Goal: Task Accomplishment & Management: Complete application form

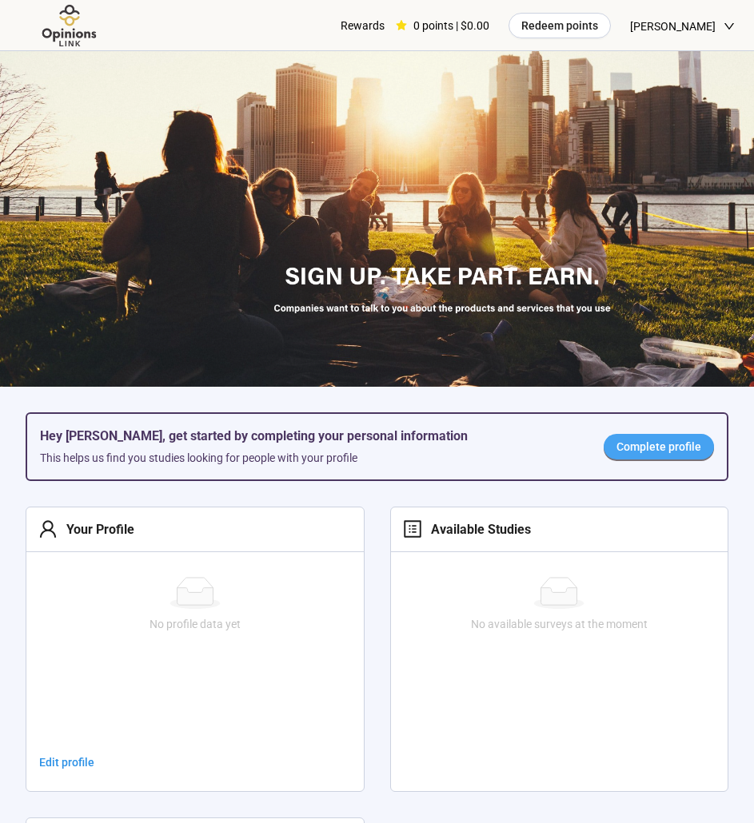
click at [653, 457] on link "Complete profile" at bounding box center [658, 447] width 110 height 26
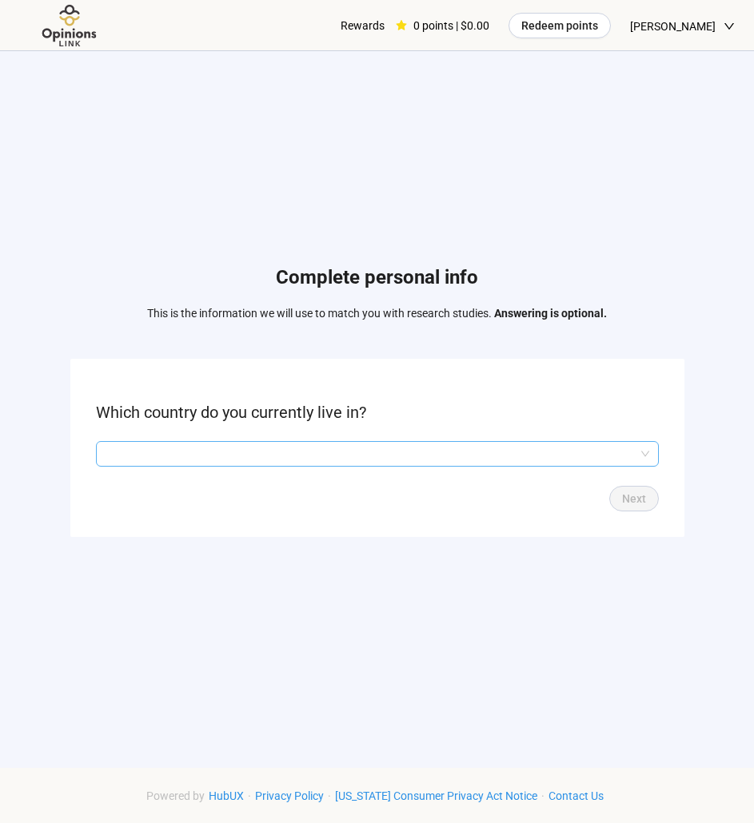
click at [256, 456] on input "search" at bounding box center [376, 454] width 543 height 24
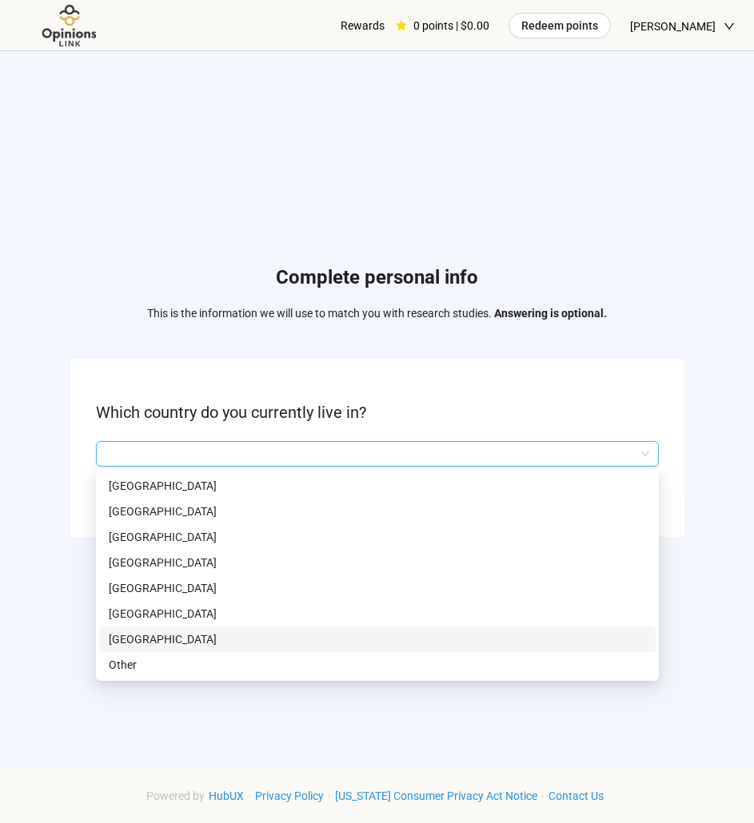
click at [137, 631] on p "[GEOGRAPHIC_DATA]" at bounding box center [377, 639] width 537 height 18
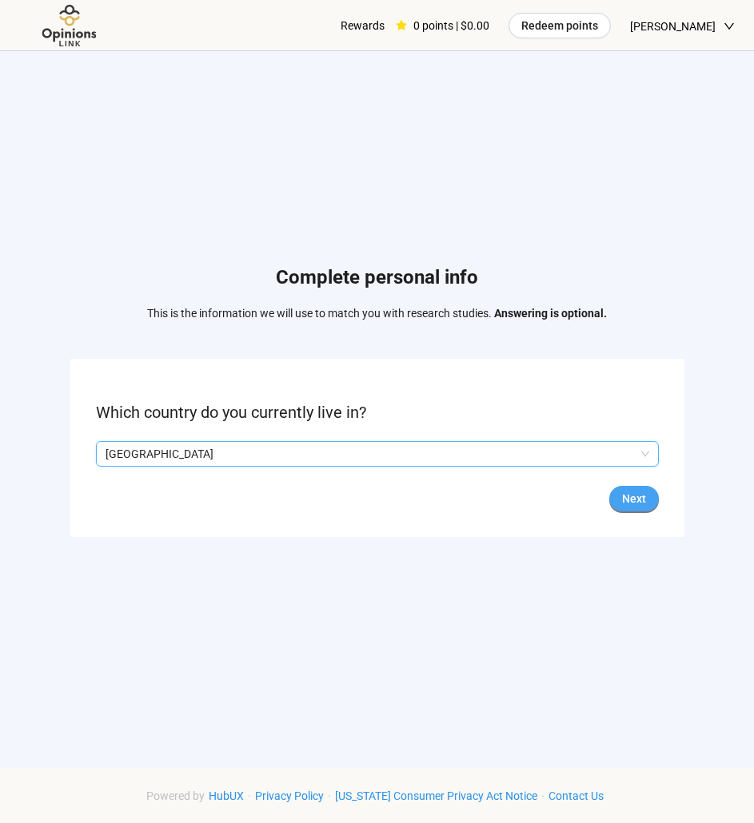
click at [648, 489] on button "Next" at bounding box center [634, 499] width 50 height 26
click at [331, 444] on input "search" at bounding box center [376, 454] width 543 height 24
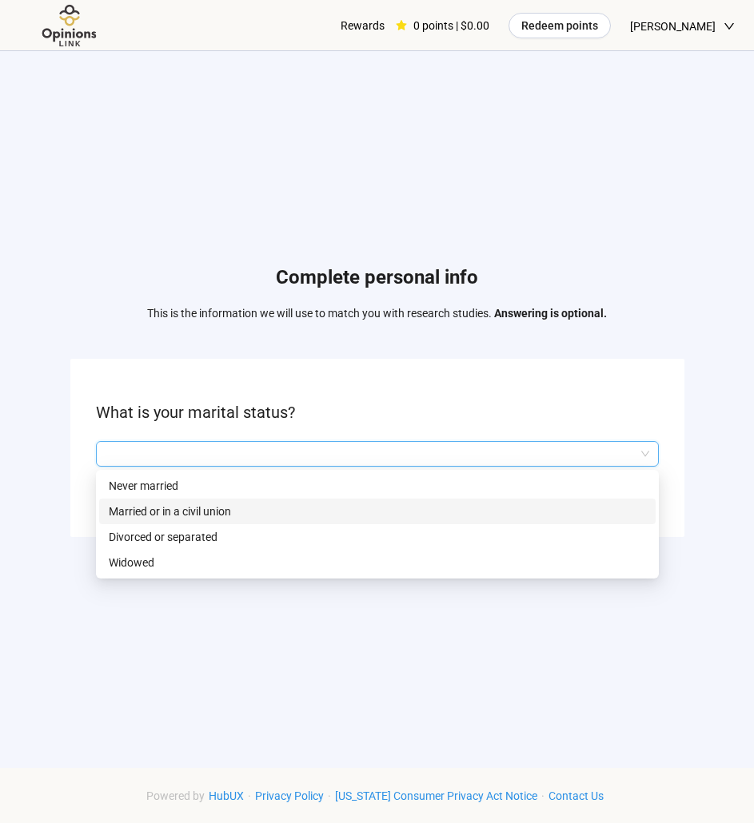
click at [149, 512] on p "Married or in a civil union" at bounding box center [377, 512] width 537 height 18
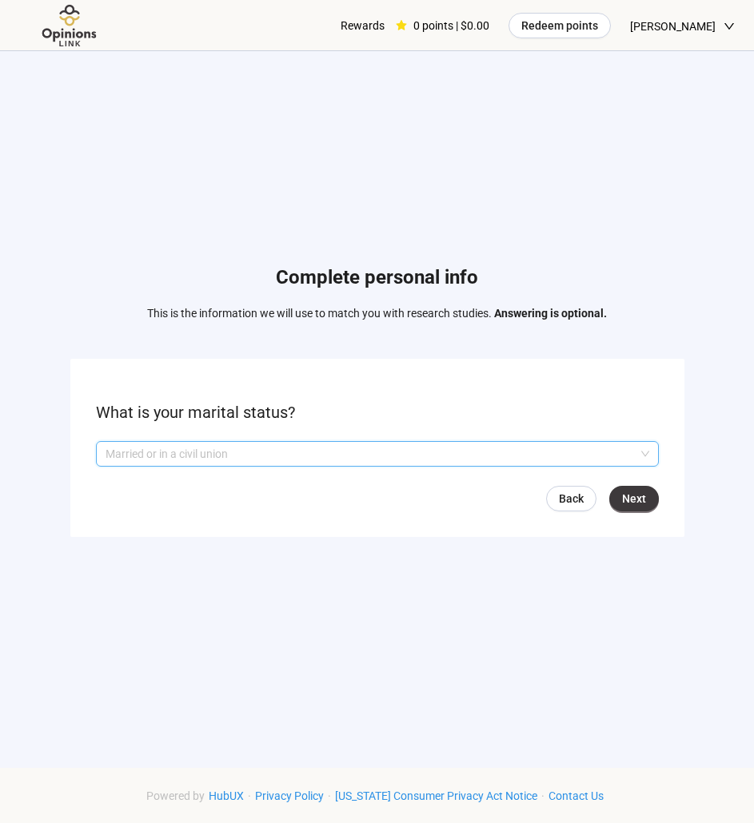
click at [649, 455] on div "Married or in a civil union" at bounding box center [377, 454] width 563 height 26
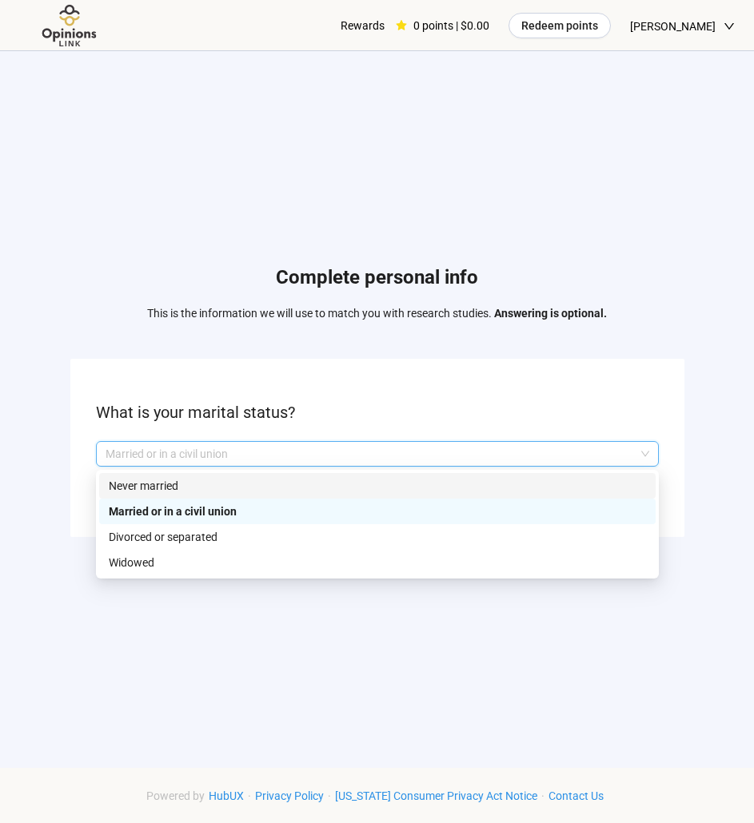
click at [222, 487] on p "Never married" at bounding box center [377, 486] width 537 height 18
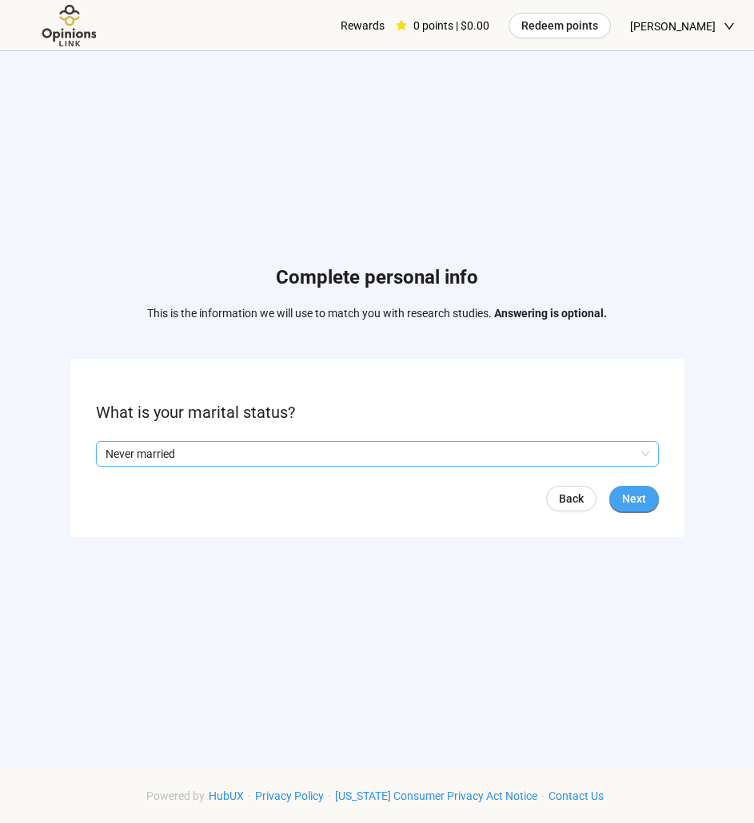
click at [623, 501] on span "Next" at bounding box center [634, 499] width 24 height 18
click at [266, 461] on input "search" at bounding box center [376, 454] width 543 height 24
click at [210, 456] on input "search" at bounding box center [376, 454] width 543 height 24
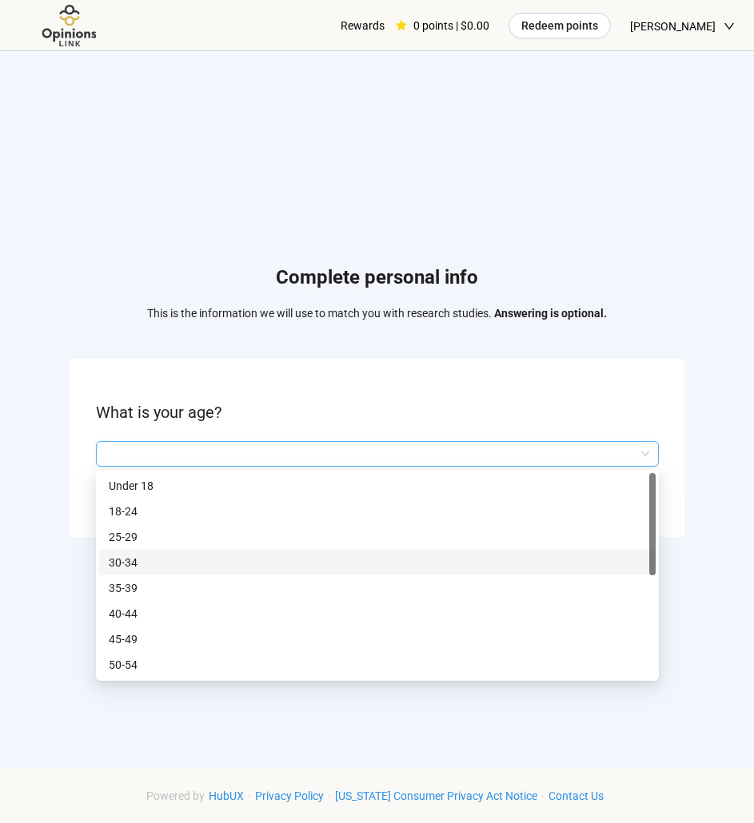
click at [161, 571] on p "30-34" at bounding box center [377, 563] width 537 height 18
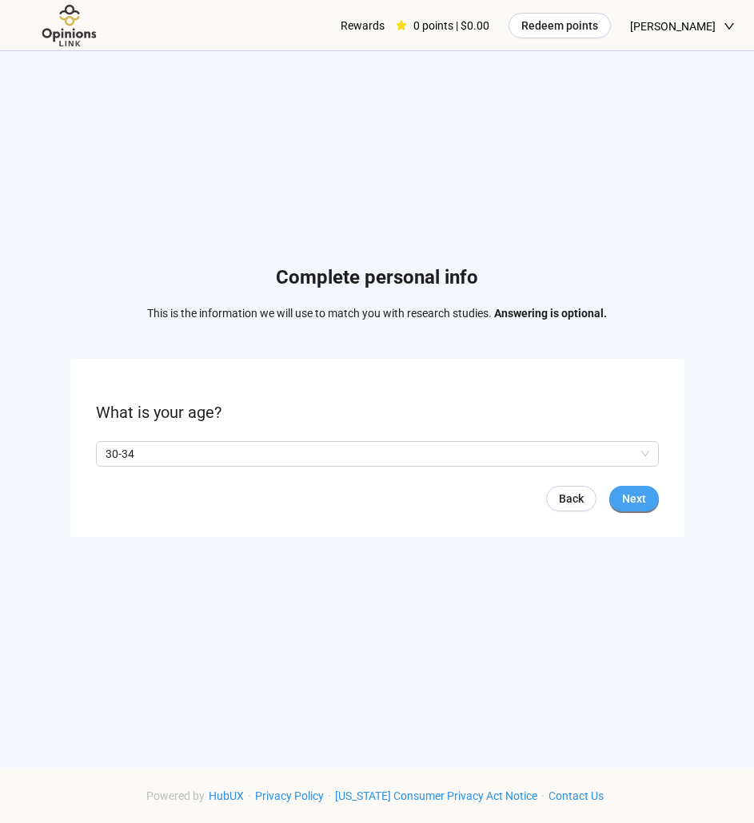
click at [642, 503] on span "Next" at bounding box center [634, 499] width 24 height 18
click at [639, 502] on span "Next" at bounding box center [634, 499] width 24 height 18
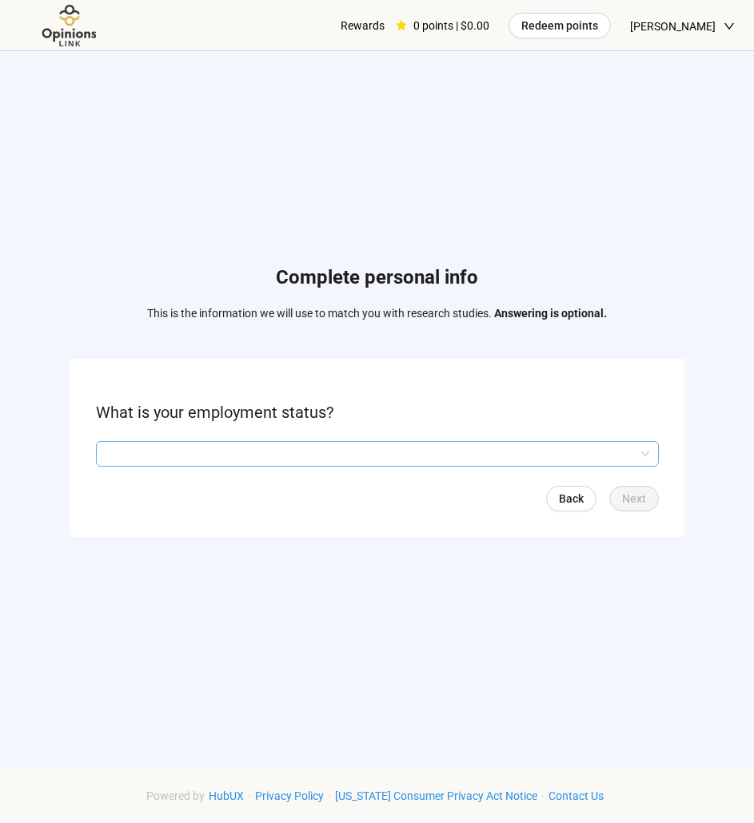
click at [210, 459] on input "search" at bounding box center [376, 454] width 543 height 24
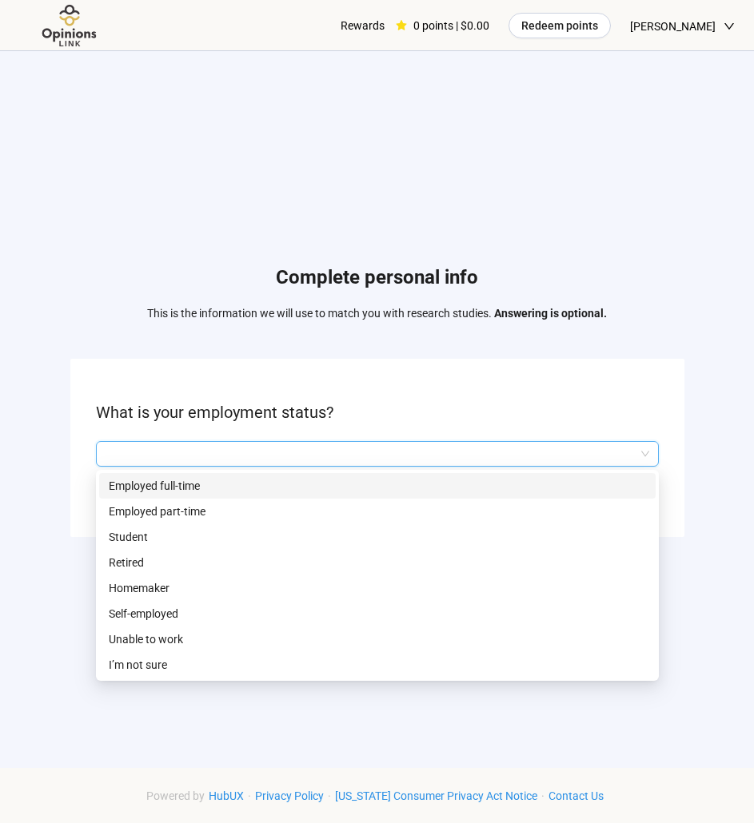
click at [195, 488] on p "Employed full-time" at bounding box center [377, 486] width 537 height 18
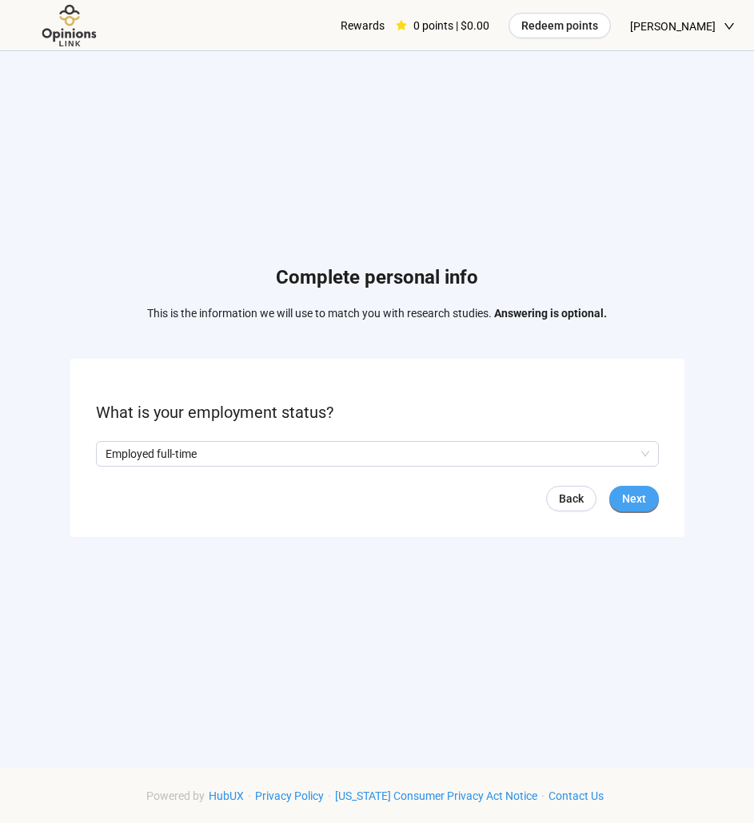
click at [623, 492] on span "Next" at bounding box center [634, 499] width 24 height 18
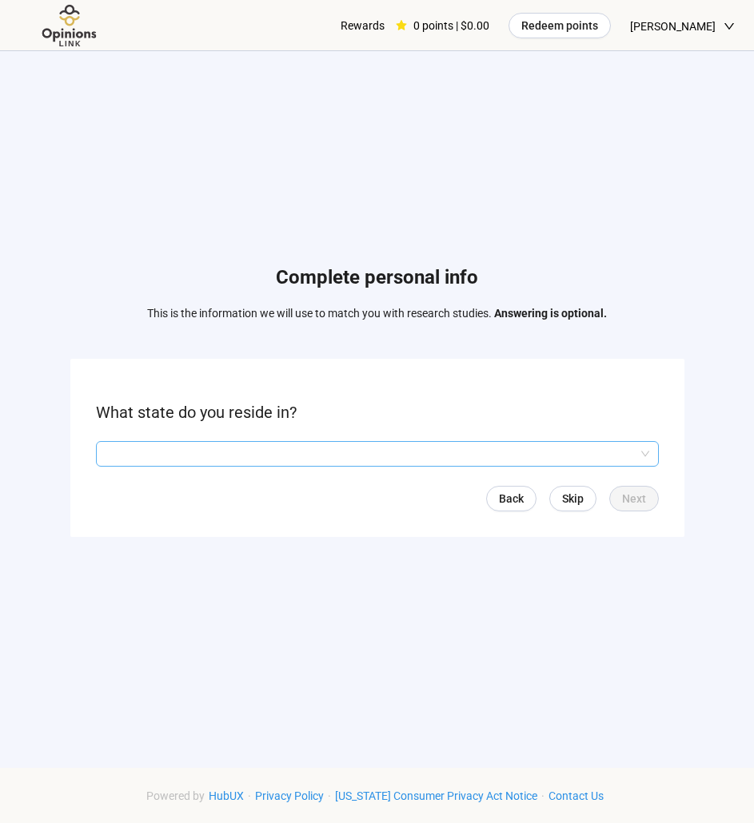
click at [233, 455] on input "search" at bounding box center [376, 454] width 543 height 24
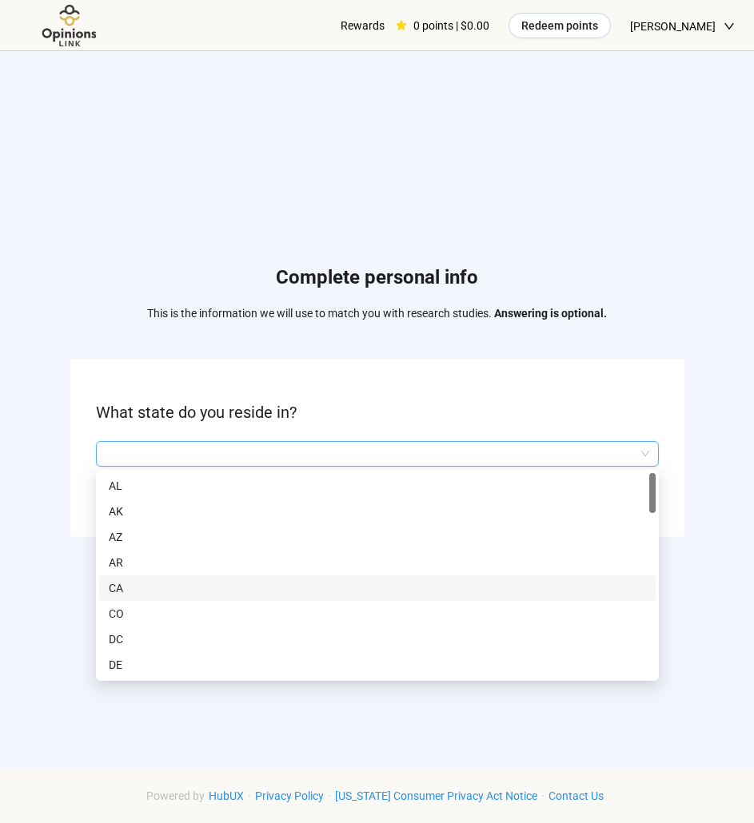
click at [129, 585] on p "CA" at bounding box center [377, 588] width 537 height 18
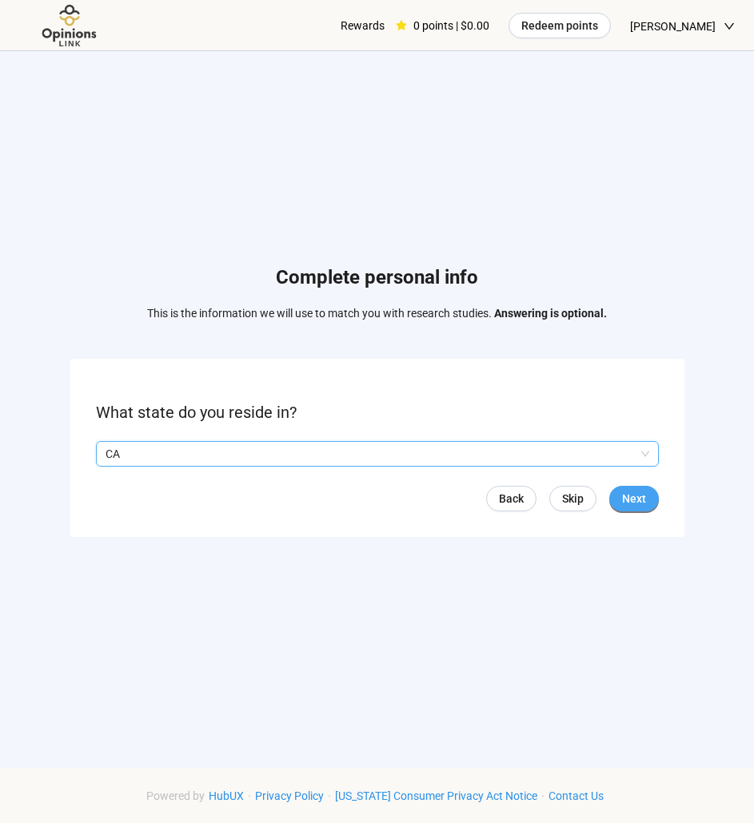
click at [651, 499] on button "Next" at bounding box center [634, 499] width 50 height 26
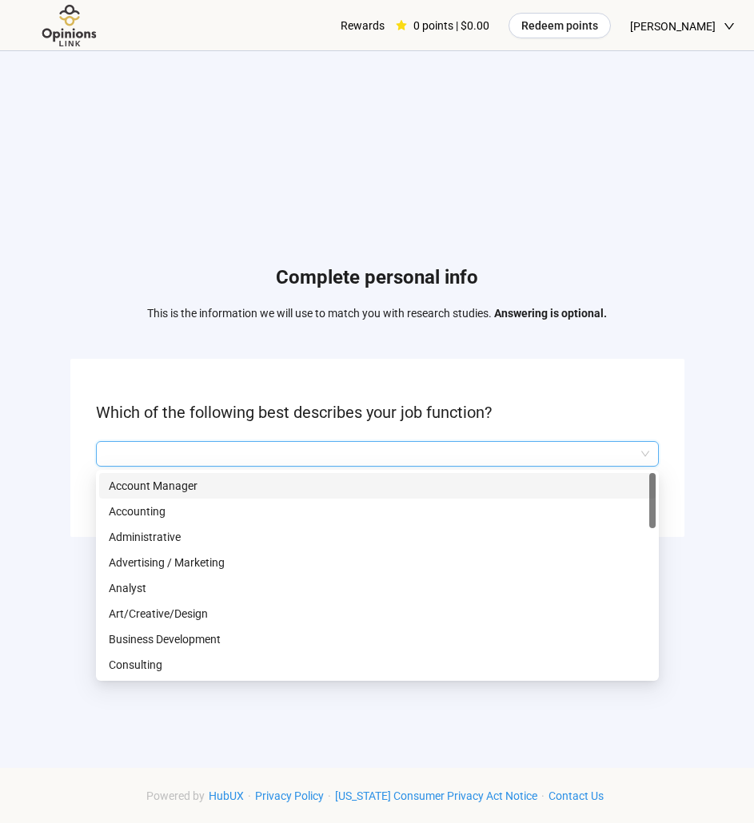
click at [367, 459] on input "search" at bounding box center [376, 454] width 543 height 24
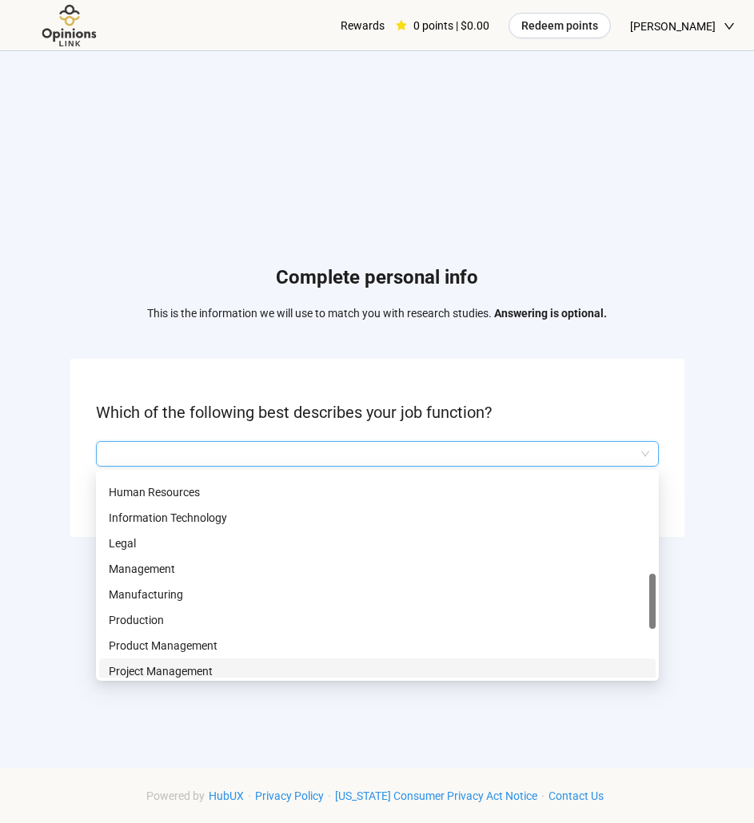
scroll to position [400, 0]
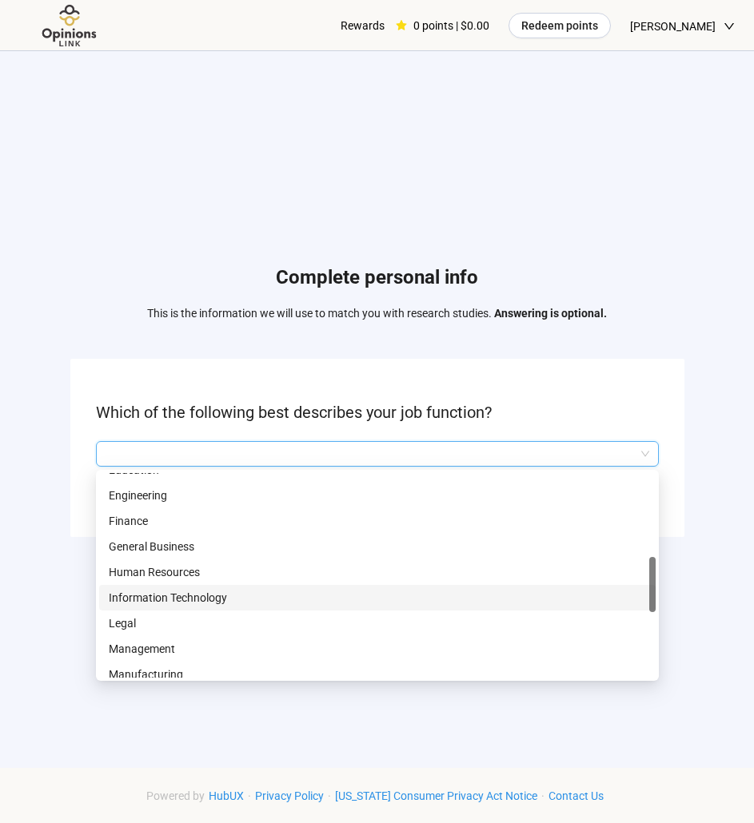
click at [202, 587] on div "Information Technology" at bounding box center [377, 598] width 556 height 26
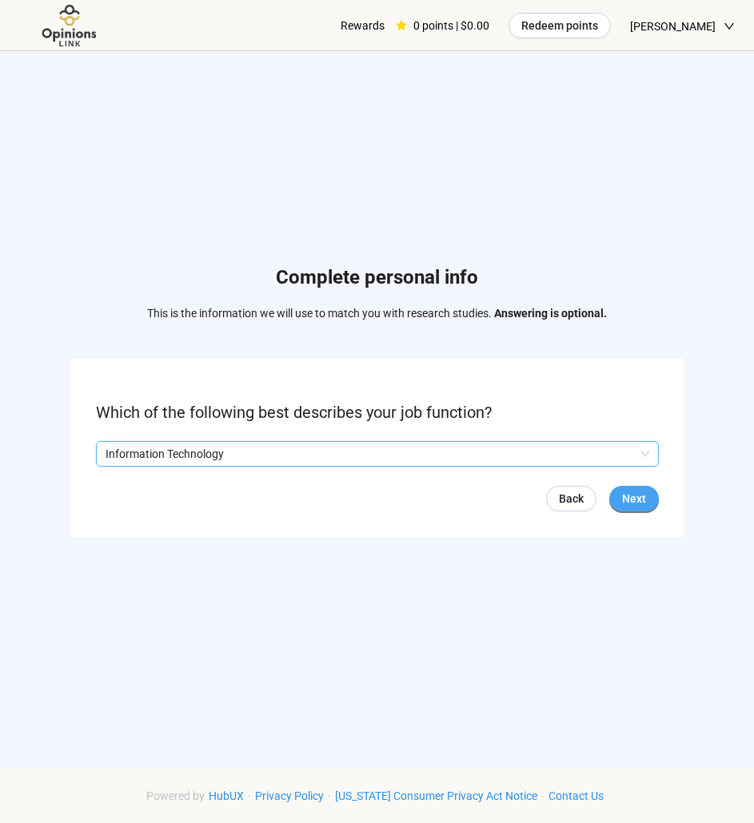
click at [641, 488] on button "Next" at bounding box center [634, 499] width 50 height 26
click at [275, 451] on input "search" at bounding box center [376, 454] width 543 height 24
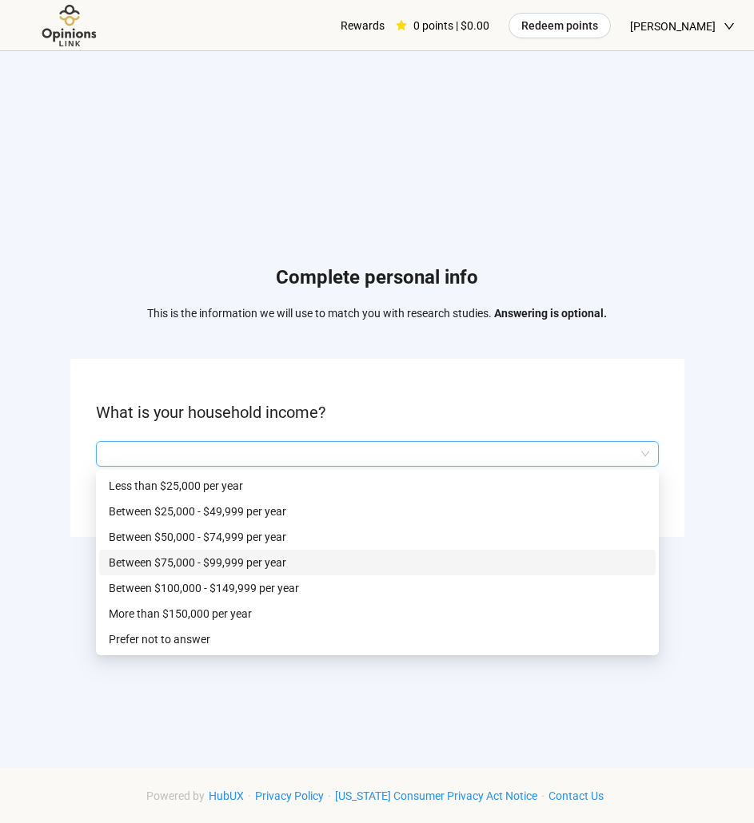
click at [196, 557] on p "Between $75,000 - $99,999 per year" at bounding box center [377, 563] width 537 height 18
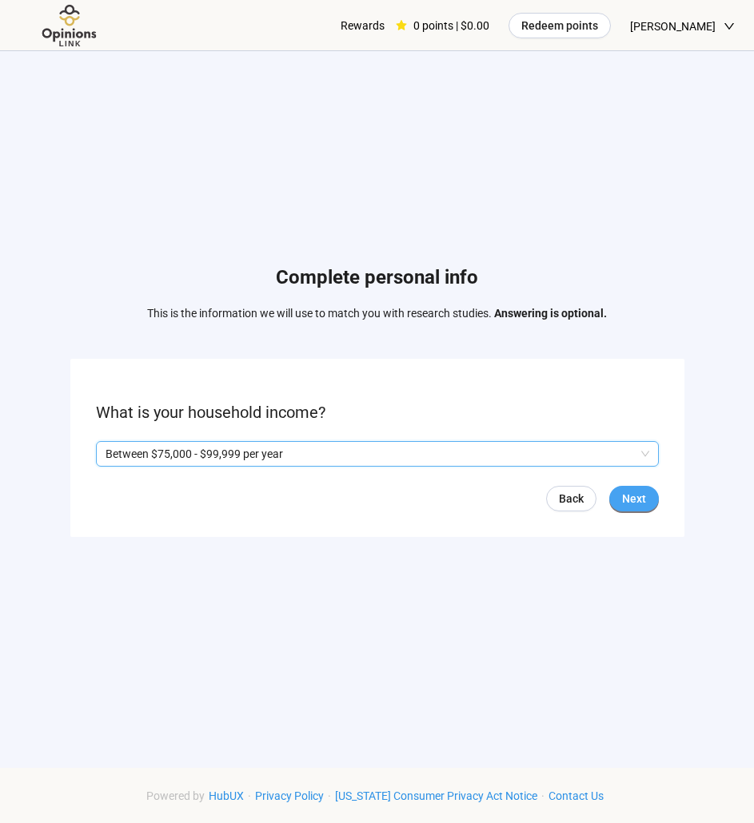
click at [628, 498] on span "Next" at bounding box center [634, 499] width 24 height 18
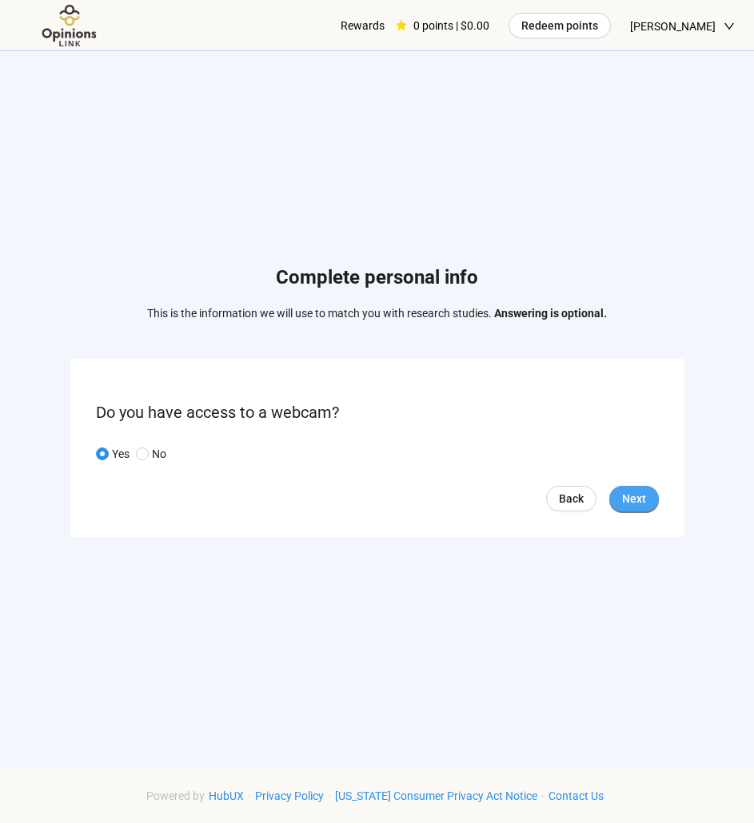
click at [630, 505] on span "Next" at bounding box center [634, 499] width 24 height 18
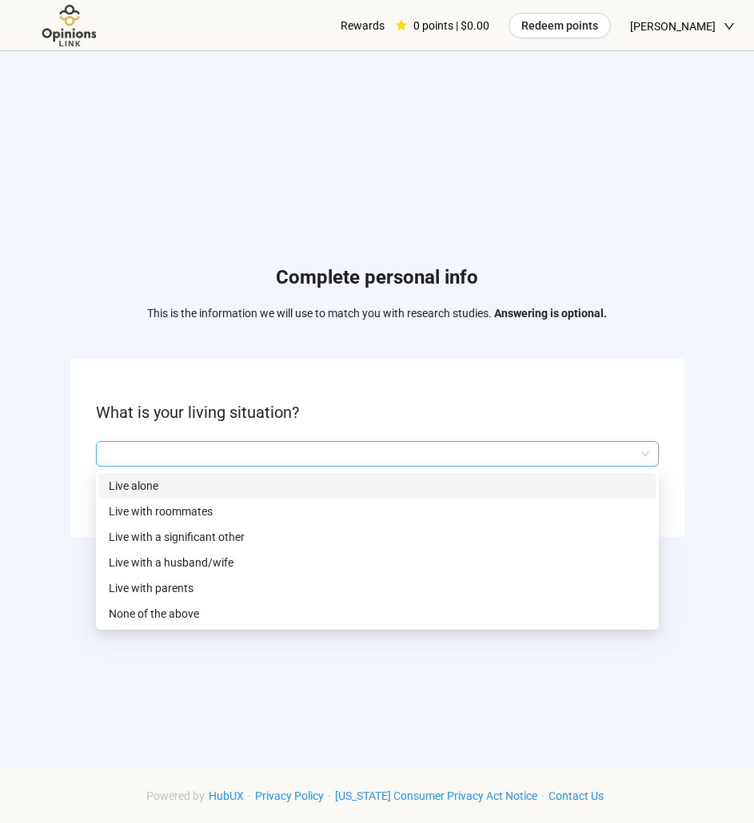
click at [150, 457] on input "search" at bounding box center [376, 454] width 543 height 24
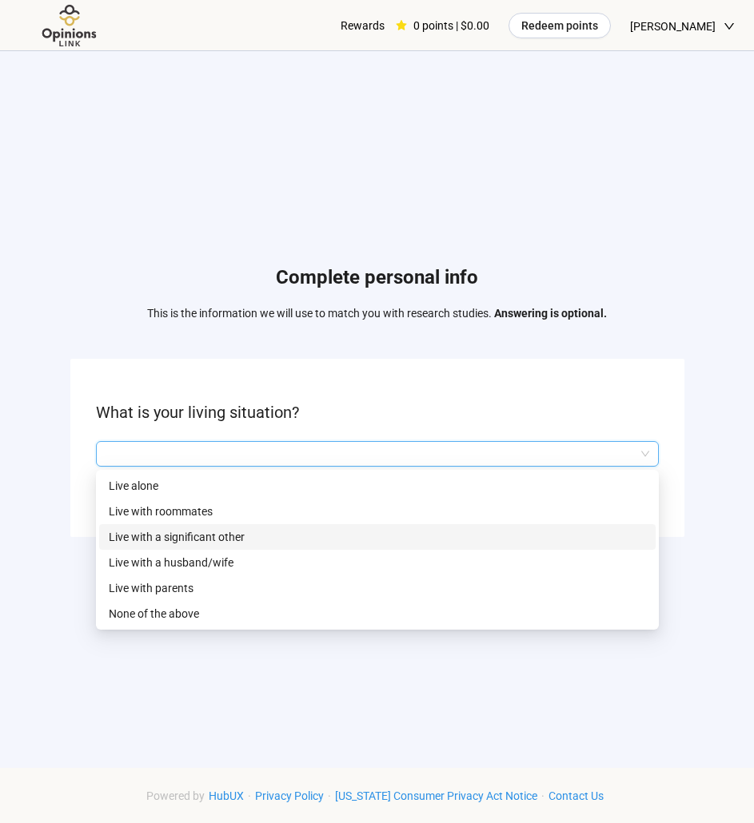
click at [139, 531] on p "Live with a significant other" at bounding box center [377, 537] width 537 height 18
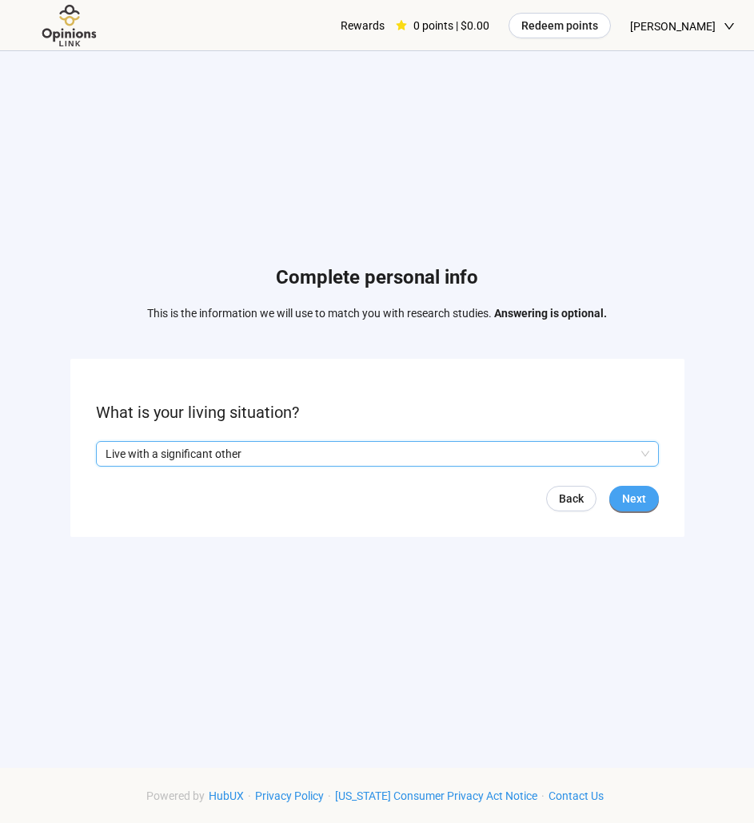
click at [635, 487] on button "Next" at bounding box center [634, 499] width 50 height 26
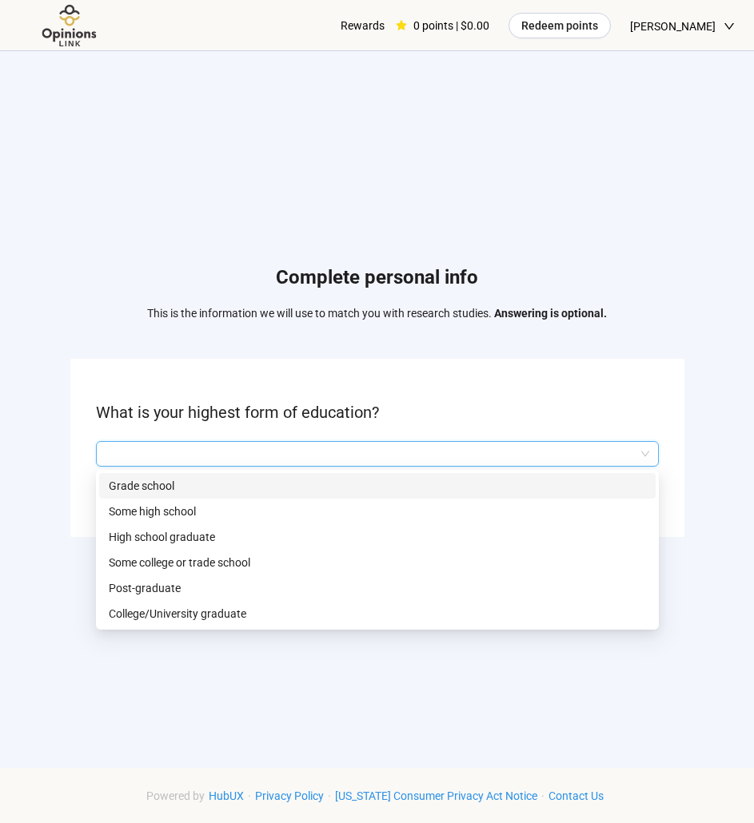
click at [199, 463] on input "search" at bounding box center [376, 454] width 543 height 24
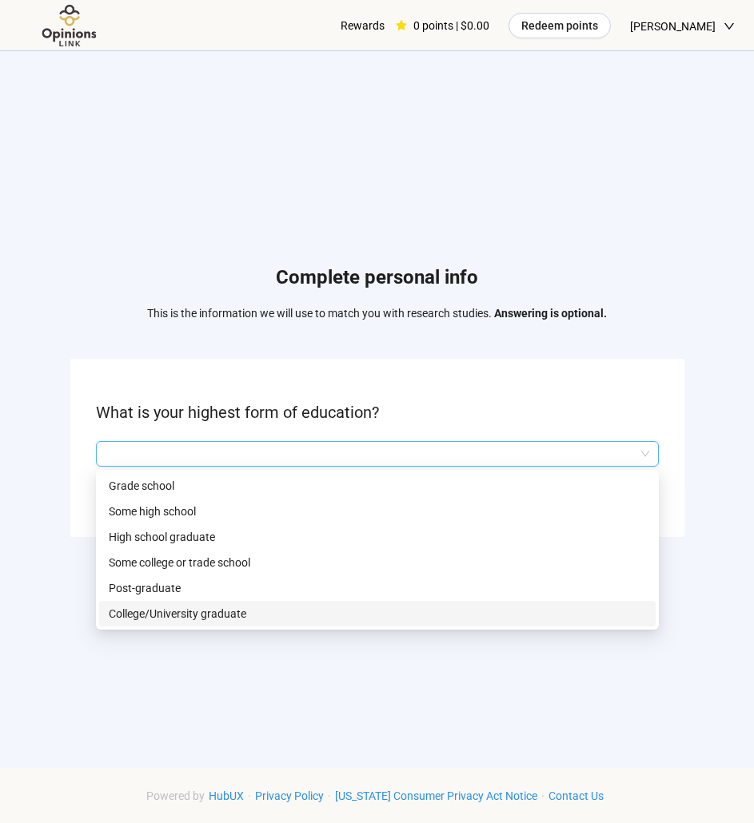
click at [165, 617] on p "College/University graduate" at bounding box center [377, 614] width 537 height 18
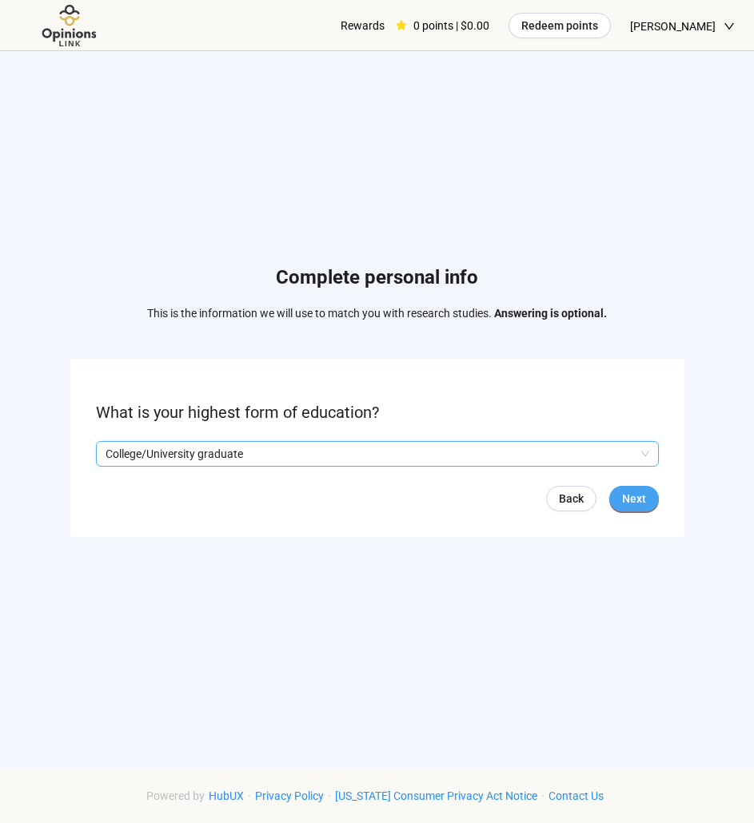
click at [639, 500] on span "Next" at bounding box center [634, 499] width 24 height 18
click at [184, 450] on input "search" at bounding box center [376, 454] width 543 height 24
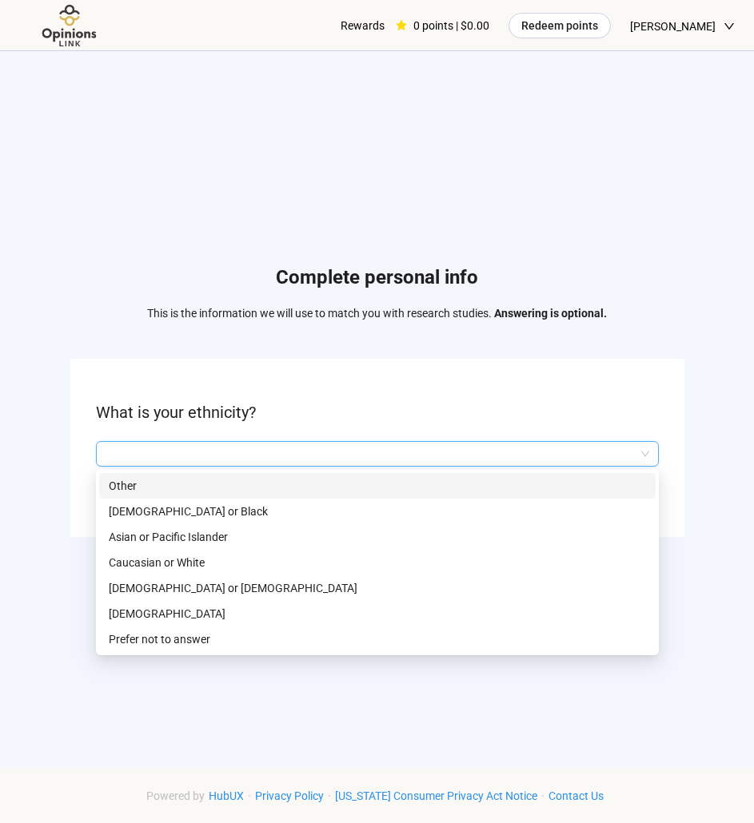
click at [173, 481] on p "Other" at bounding box center [377, 486] width 537 height 18
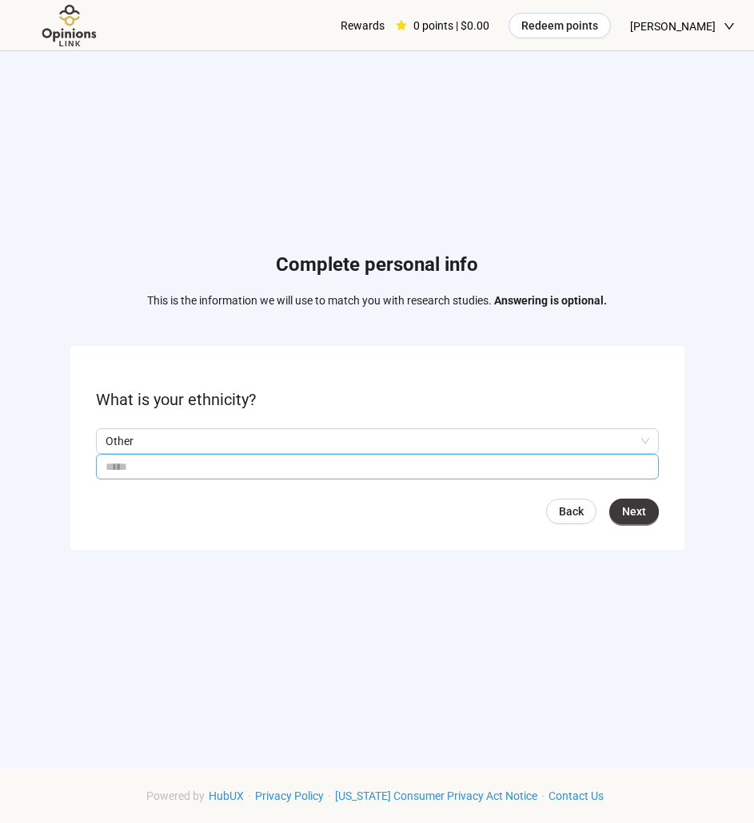
click at [165, 465] on input "text" at bounding box center [377, 467] width 563 height 26
type input "**********"
click at [638, 515] on span "Next" at bounding box center [634, 512] width 24 height 18
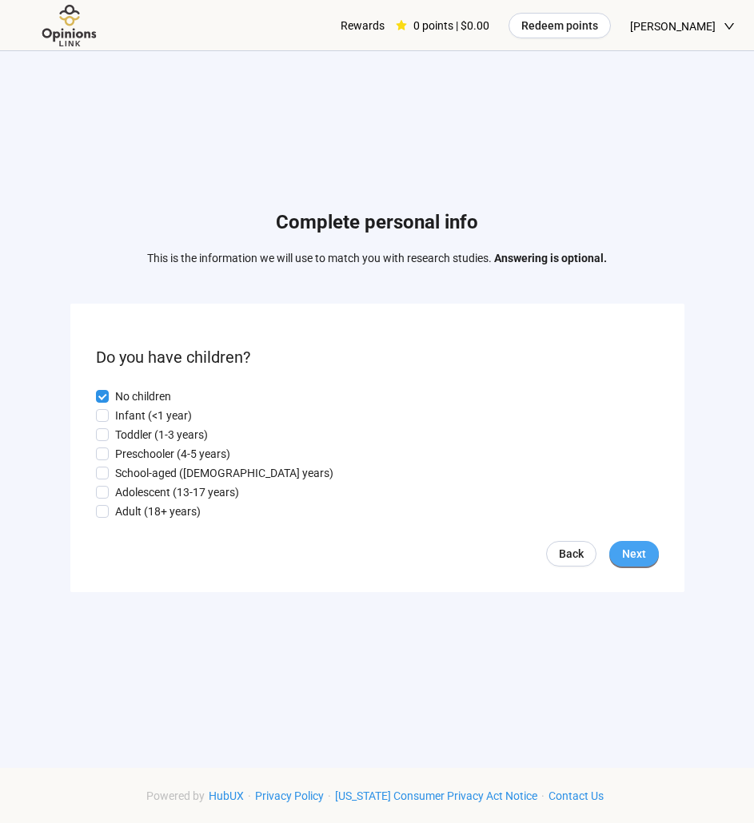
click at [624, 549] on span "Next" at bounding box center [634, 554] width 24 height 18
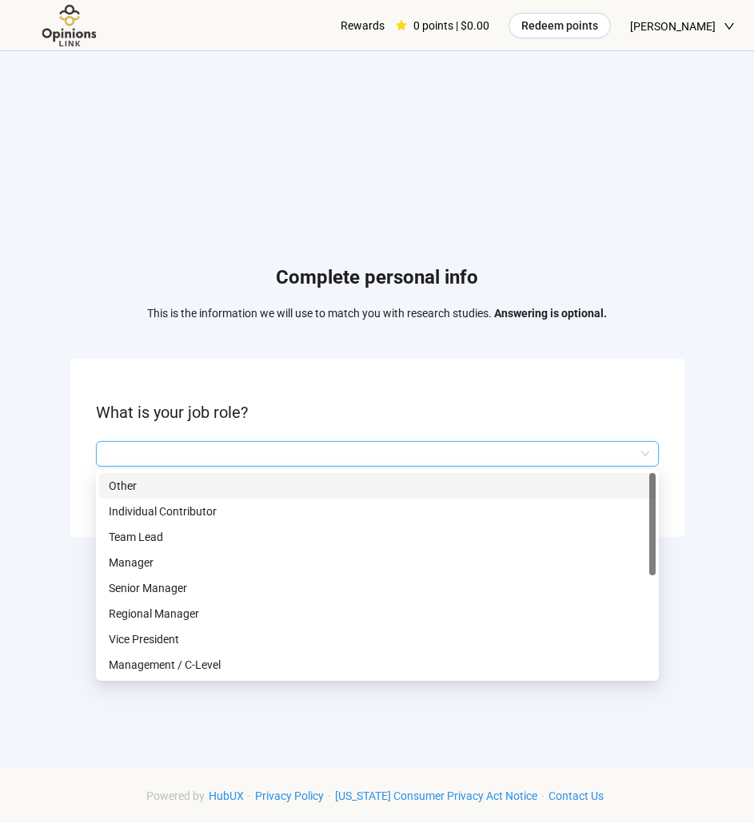
click at [190, 459] on input "search" at bounding box center [376, 454] width 543 height 24
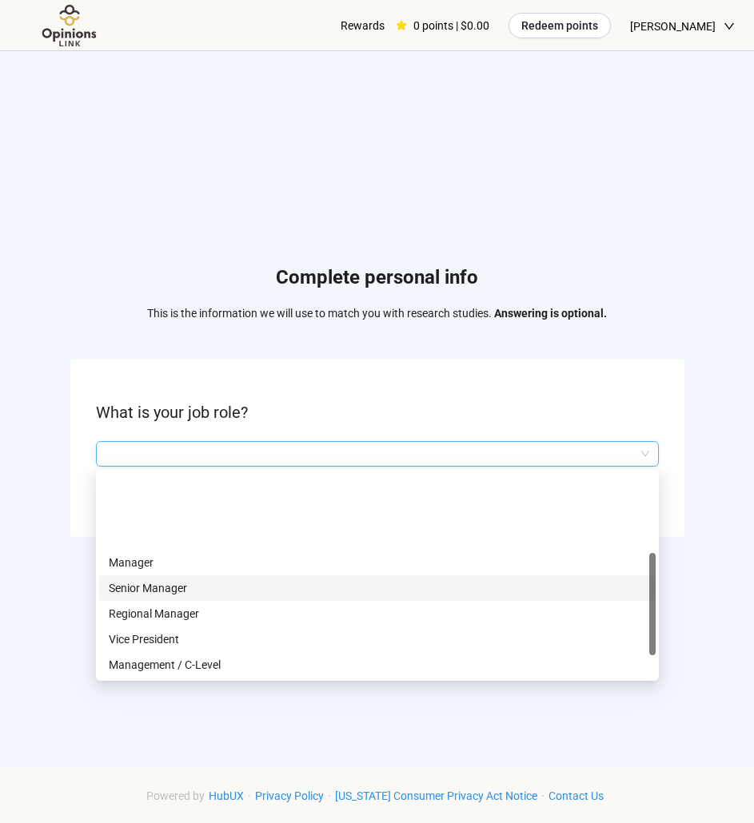
scroll to position [80, 0]
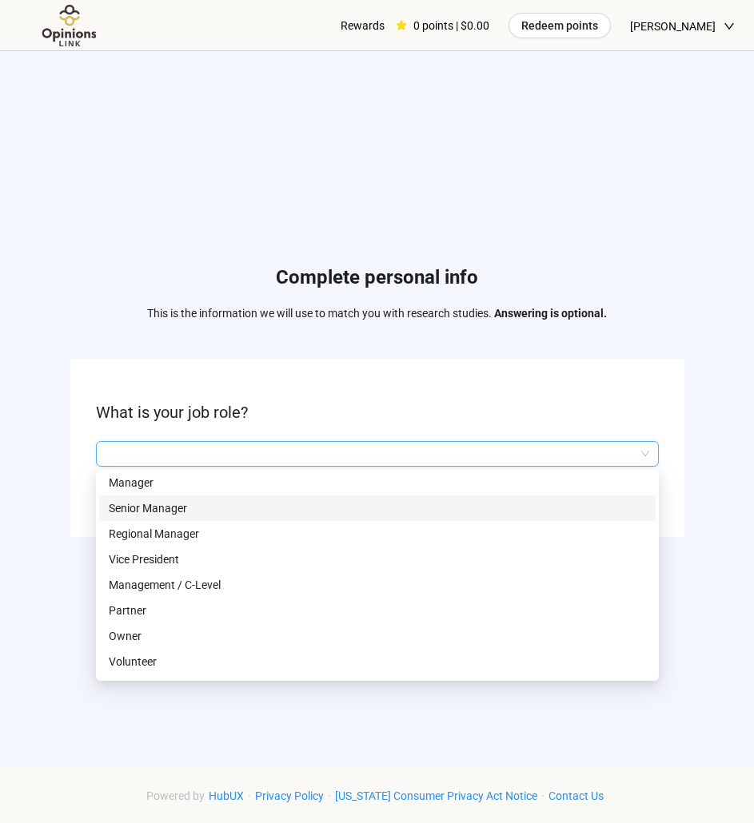
click at [169, 495] on div "Senior Manager" at bounding box center [377, 508] width 556 height 26
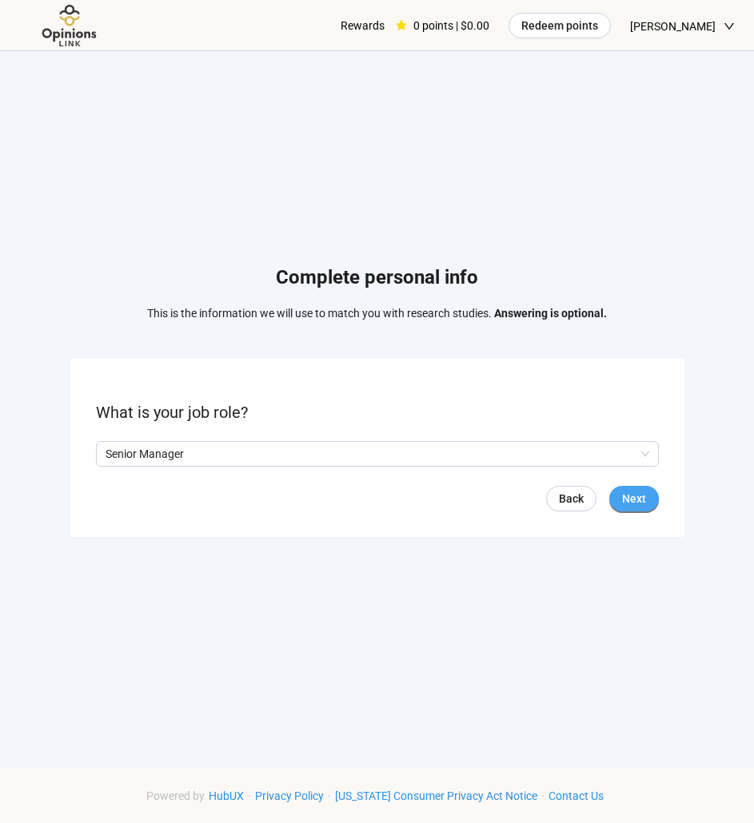
click at [651, 491] on button "Next" at bounding box center [634, 499] width 50 height 26
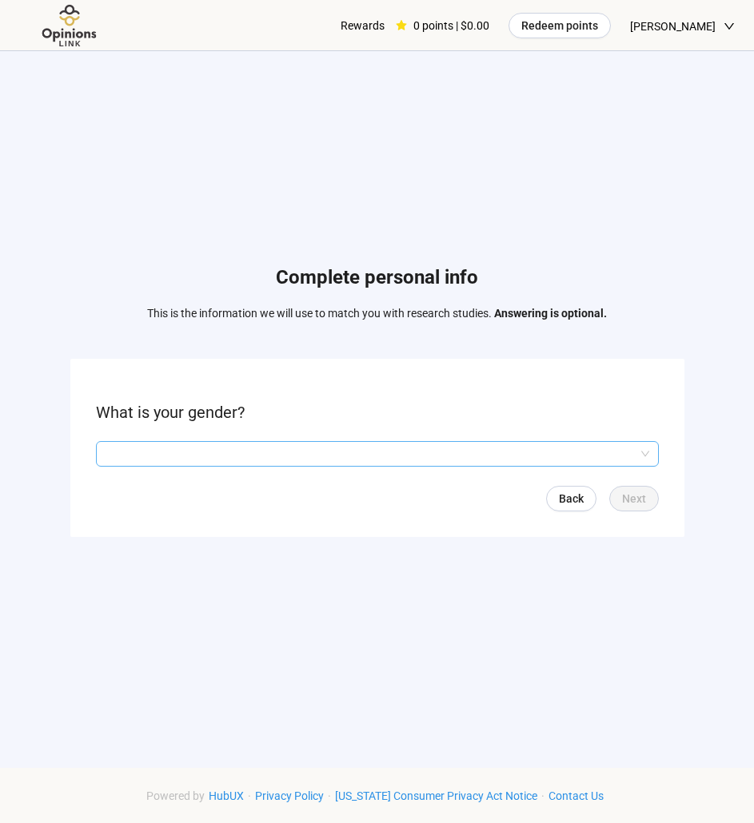
click at [206, 455] on input "search" at bounding box center [376, 454] width 543 height 24
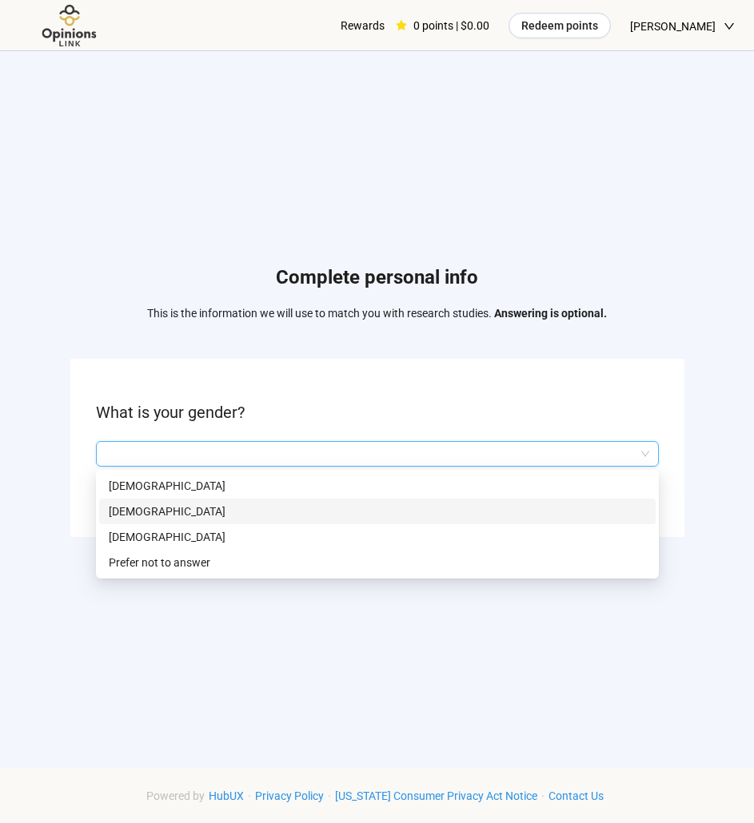
click at [165, 515] on p "[DEMOGRAPHIC_DATA]" at bounding box center [377, 512] width 537 height 18
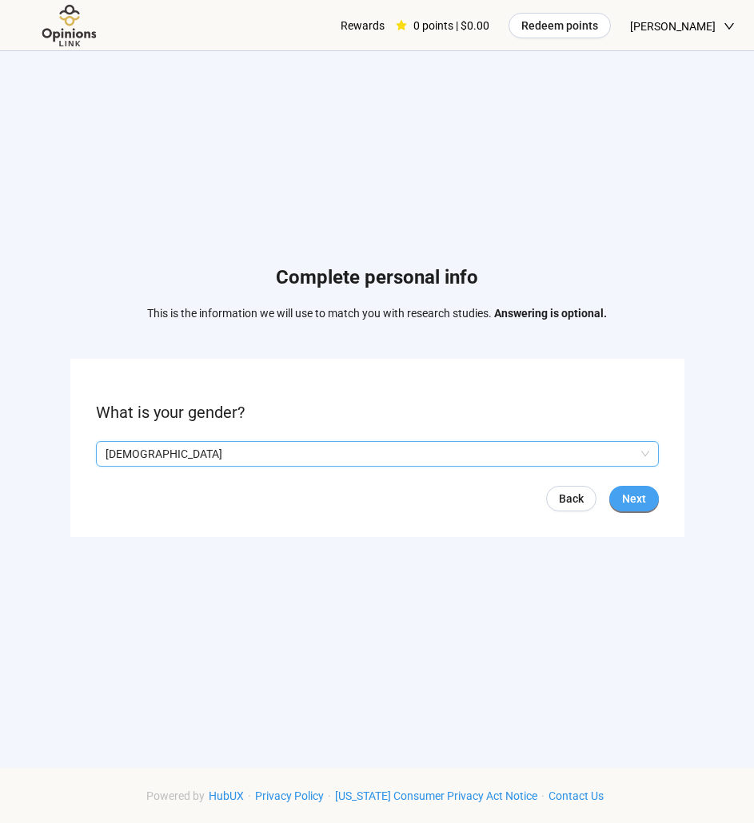
click at [626, 494] on span "Next" at bounding box center [634, 499] width 24 height 18
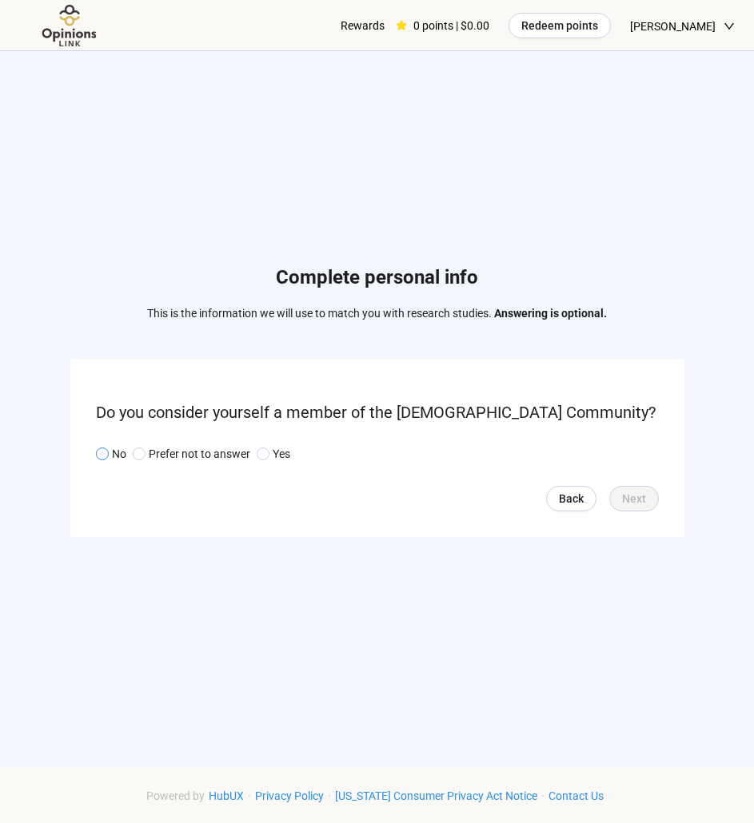
click at [108, 457] on span at bounding box center [102, 453] width 13 height 13
click at [647, 496] on button "Next" at bounding box center [634, 499] width 50 height 26
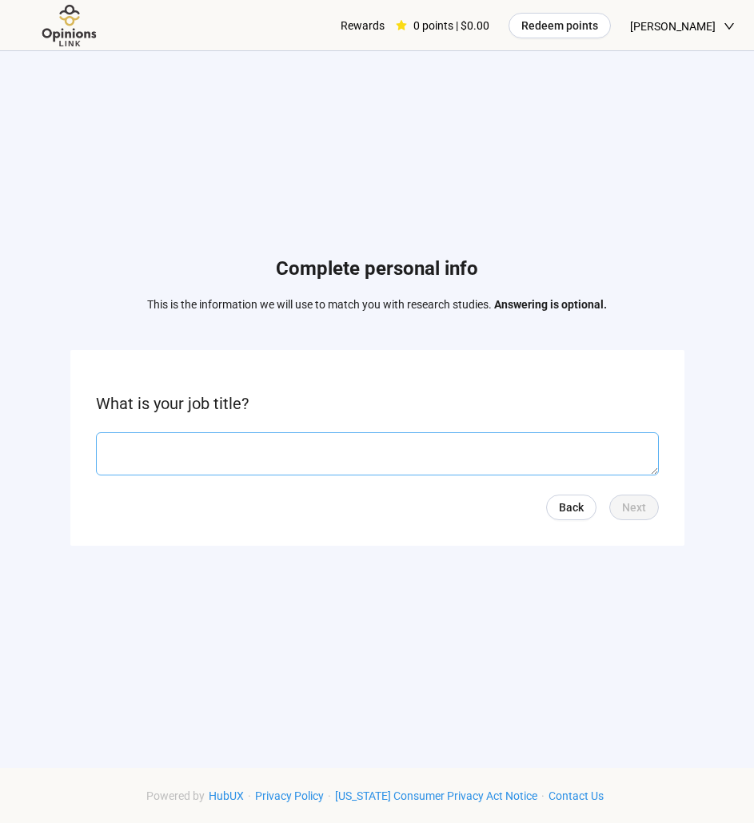
click at [288, 469] on textarea at bounding box center [377, 453] width 563 height 43
type textarea "**********"
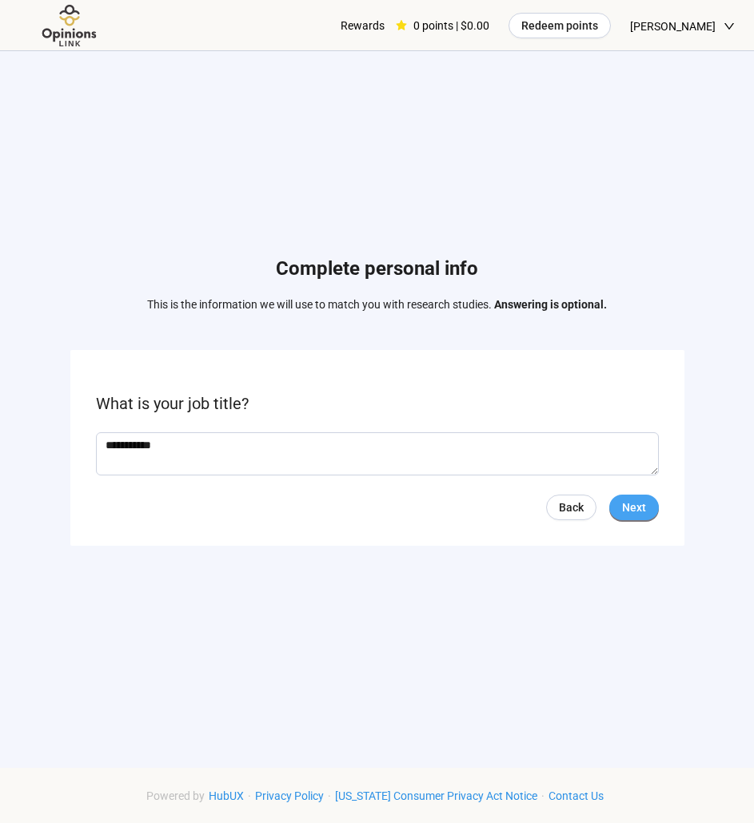
click at [639, 516] on span "Next" at bounding box center [634, 508] width 24 height 18
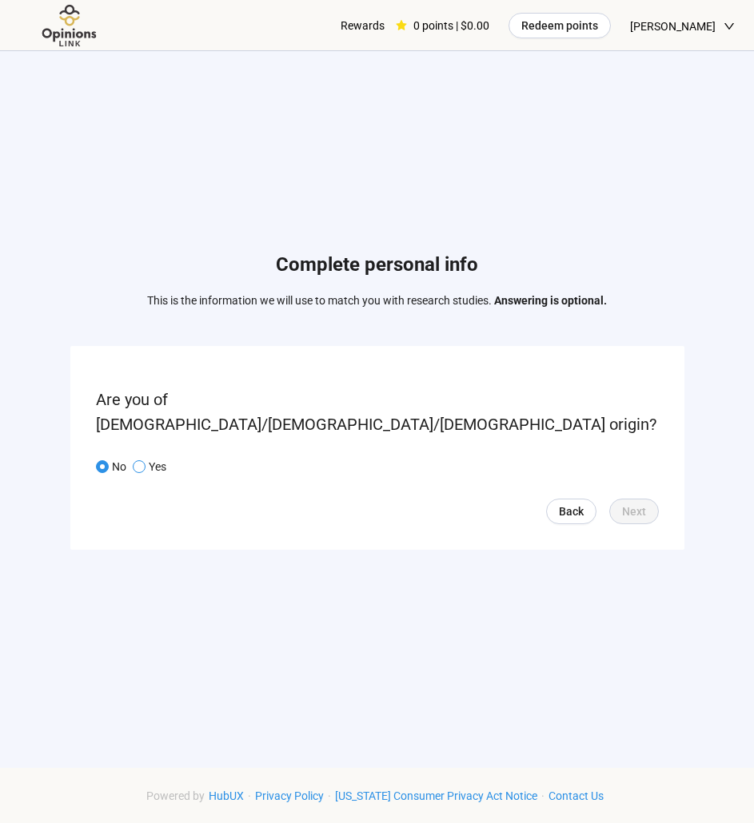
click at [133, 460] on span at bounding box center [139, 466] width 13 height 13
click at [94, 451] on form "Are you of [DEMOGRAPHIC_DATA]/[DEMOGRAPHIC_DATA]/[DEMOGRAPHIC_DATA] origin? No …" at bounding box center [377, 448] width 614 height 204
click at [140, 459] on div "No Yes" at bounding box center [134, 467] width 77 height 18
click at [146, 458] on span "Yes" at bounding box center [155, 467] width 21 height 18
click at [635, 503] on span "Next" at bounding box center [634, 512] width 24 height 18
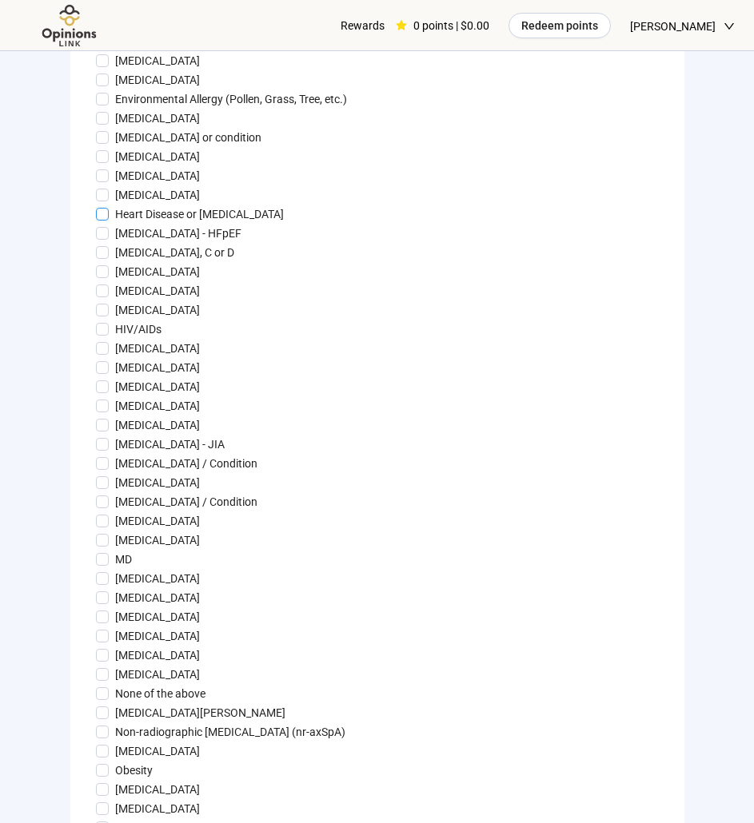
scroll to position [879, 0]
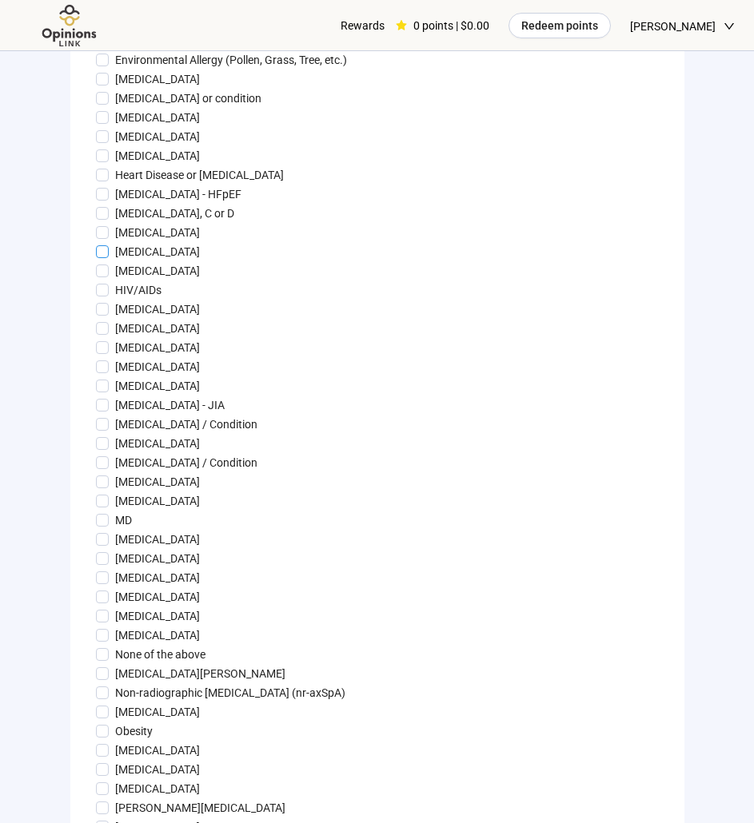
click at [113, 261] on span "[MEDICAL_DATA]" at bounding box center [157, 252] width 97 height 18
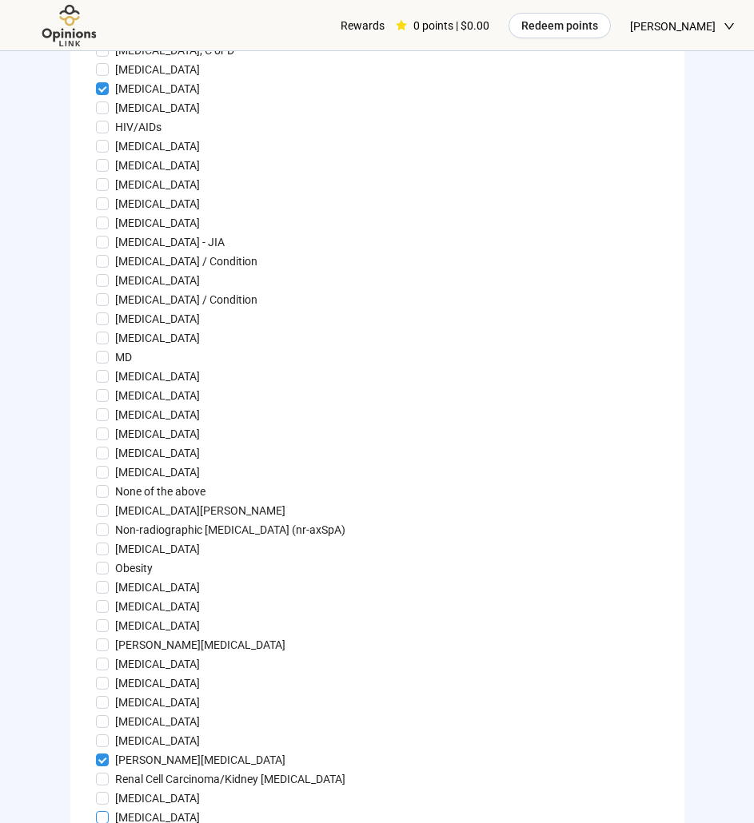
scroll to position [1039, 0]
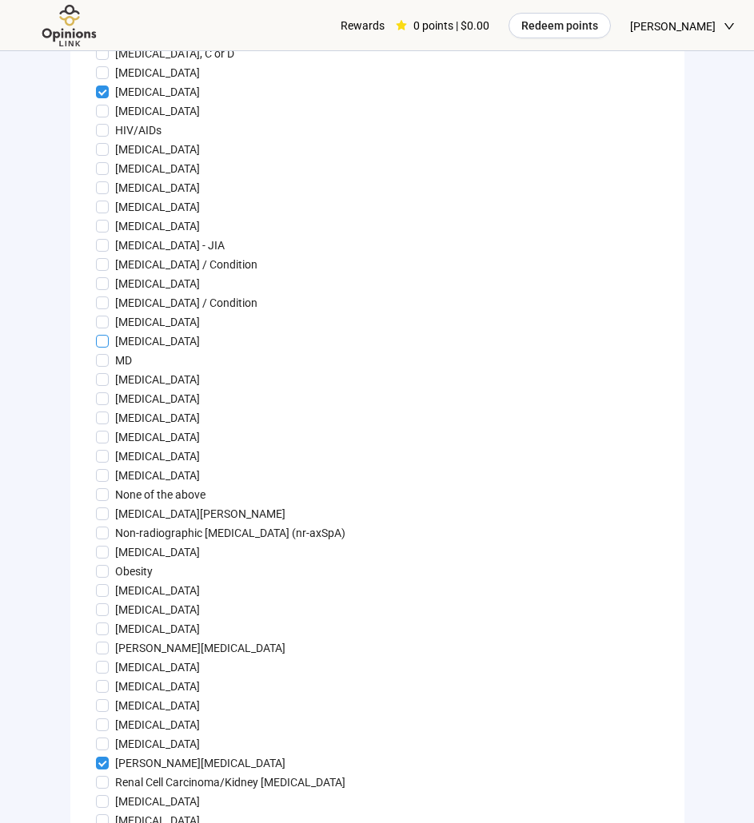
click at [96, 348] on span at bounding box center [102, 341] width 13 height 13
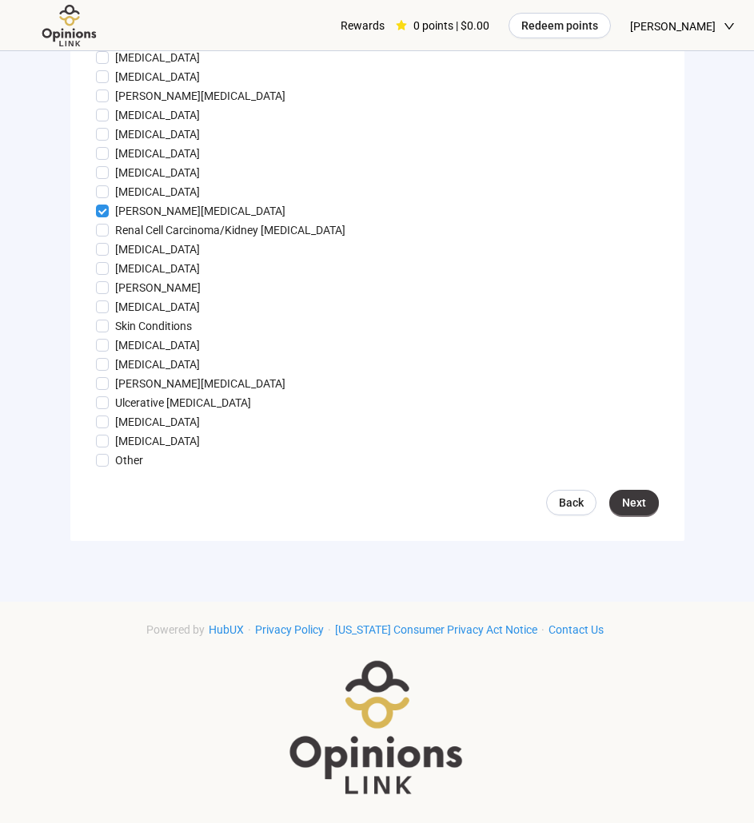
scroll to position [1665, 0]
click at [629, 490] on button "Next" at bounding box center [634, 503] width 50 height 26
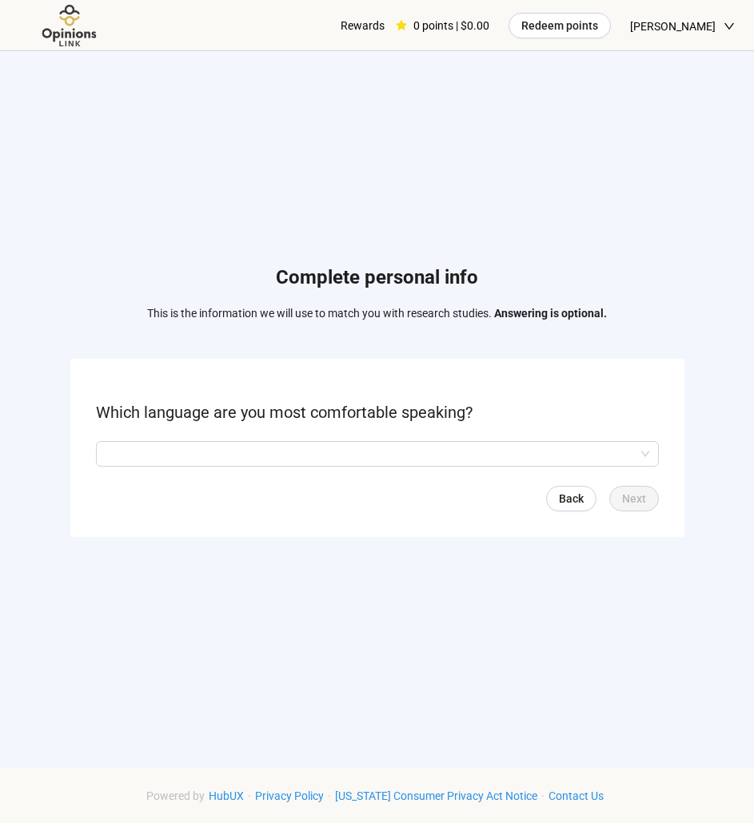
click at [390, 471] on form "Which language are you most comfortable speaking? Back Next" at bounding box center [377, 448] width 614 height 178
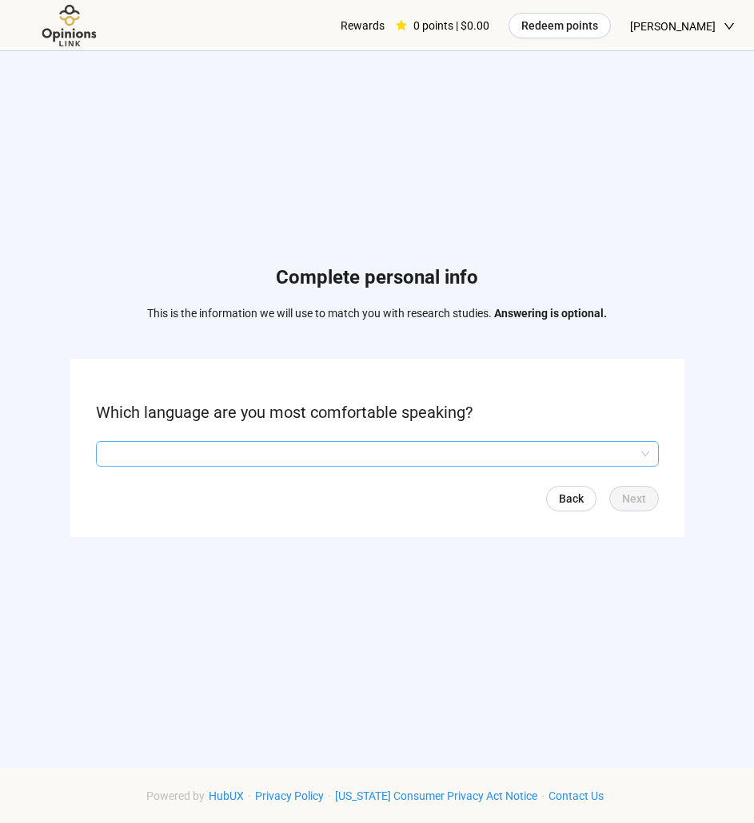
click at [385, 453] on input "search" at bounding box center [376, 454] width 543 height 24
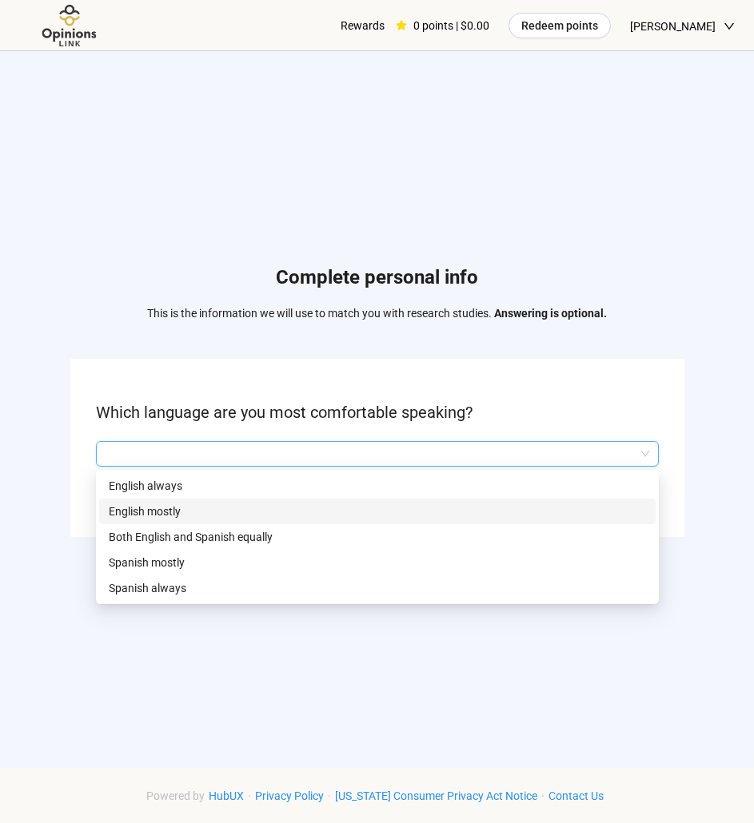
click at [175, 510] on p "English mostly" at bounding box center [377, 512] width 537 height 18
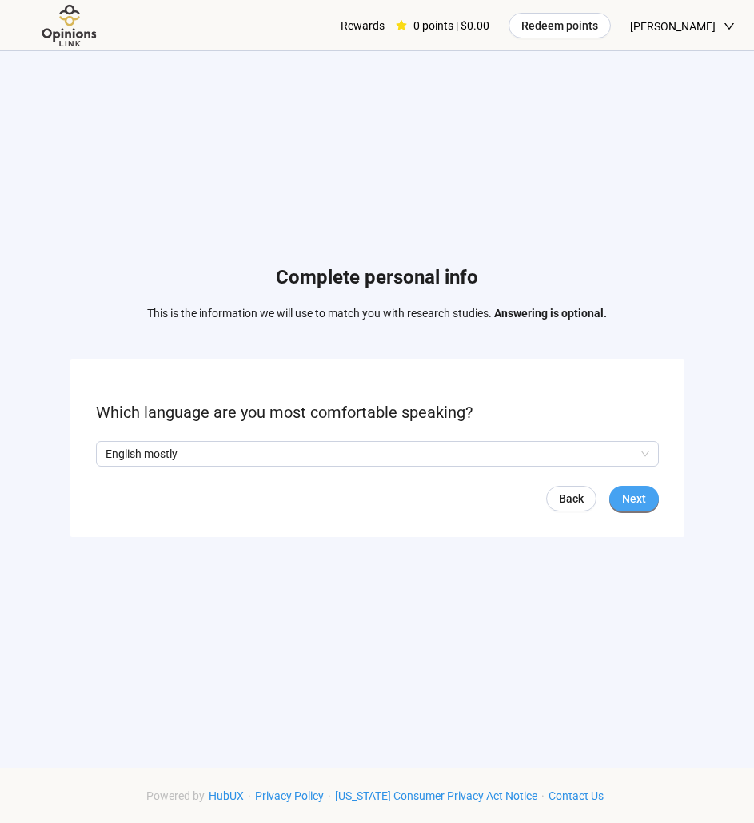
click at [630, 496] on span "Next" at bounding box center [634, 499] width 24 height 18
click at [108, 451] on span at bounding box center [102, 453] width 13 height 13
click at [617, 503] on button "Next" at bounding box center [634, 499] width 50 height 26
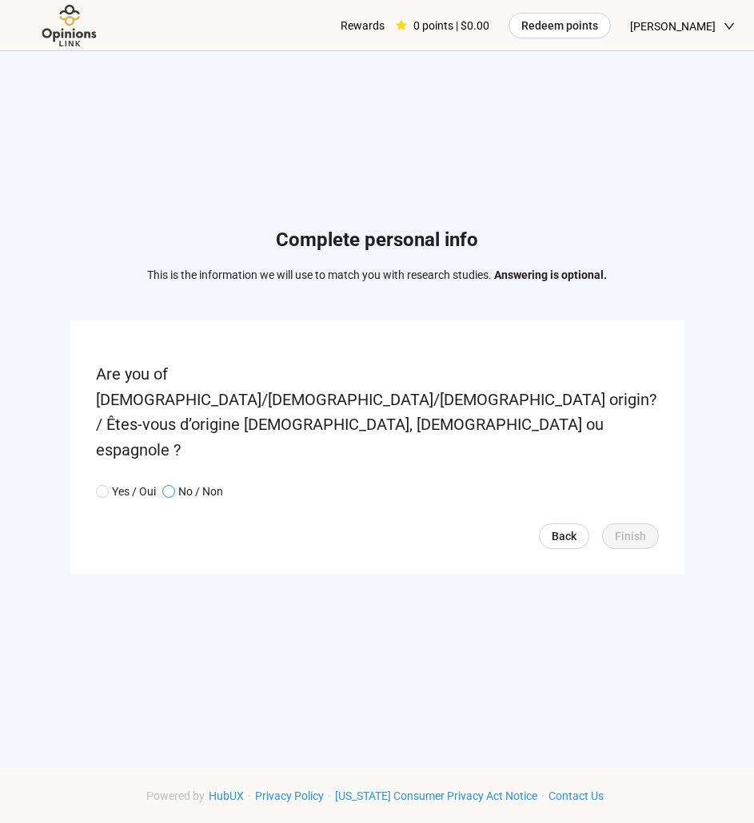
click at [169, 483] on label "No / Non" at bounding box center [192, 492] width 61 height 18
click at [641, 527] on span "Finish" at bounding box center [629, 536] width 31 height 18
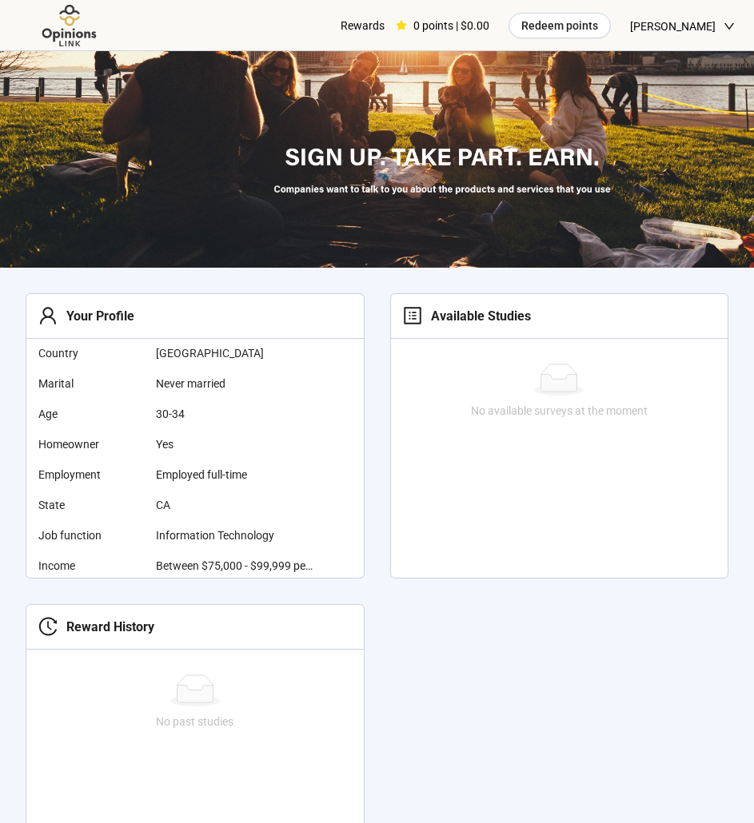
scroll to position [42, 0]
